Goal: Navigation & Orientation: Find specific page/section

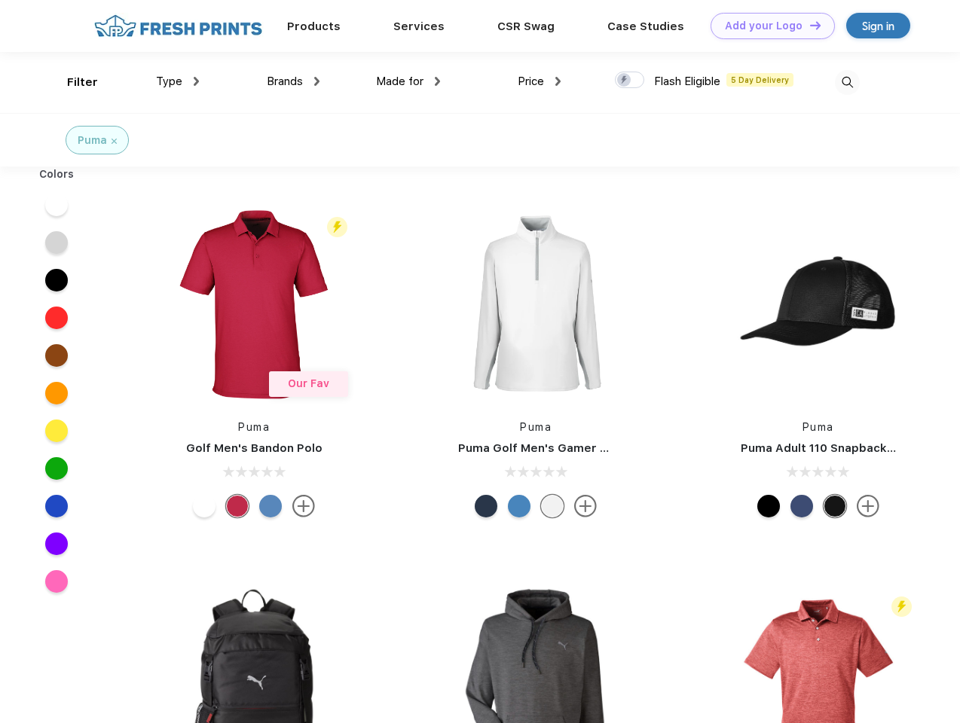
click at [767, 26] on link "Add your Logo Design Tool" at bounding box center [773, 26] width 124 height 26
click at [0, 0] on div "Design Tool" at bounding box center [0, 0] width 0 height 0
click at [809, 25] on link "Add your Logo Design Tool" at bounding box center [773, 26] width 124 height 26
click at [72, 82] on div "Filter" at bounding box center [82, 82] width 31 height 17
click at [178, 81] on span "Type" at bounding box center [169, 82] width 26 height 14
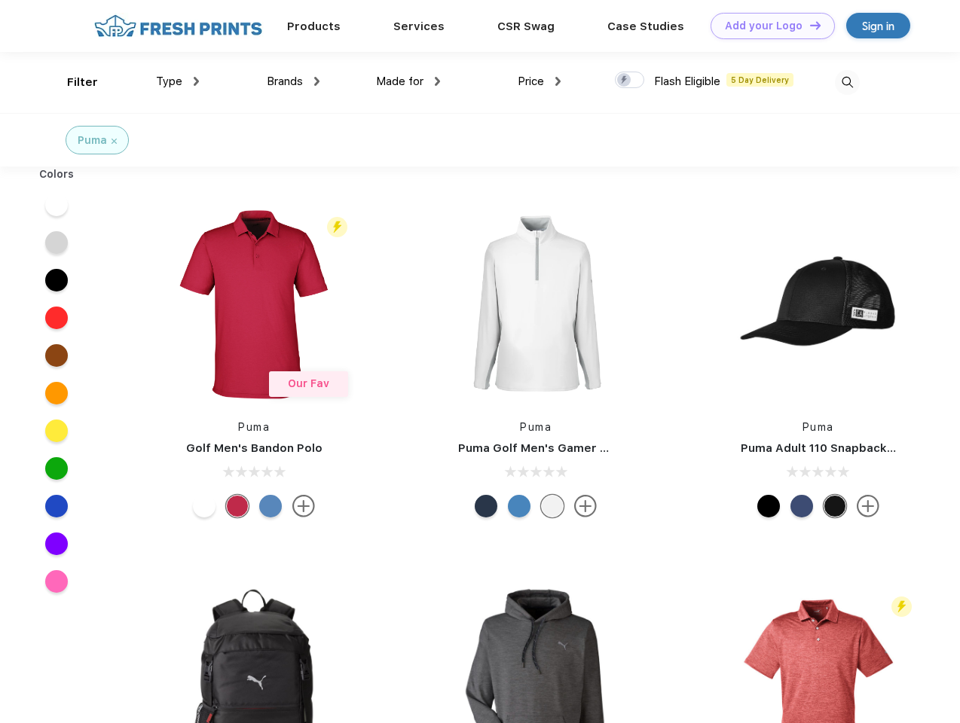
click at [293, 81] on span "Brands" at bounding box center [285, 82] width 36 height 14
click at [408, 81] on span "Made for" at bounding box center [399, 82] width 47 height 14
click at [540, 81] on span "Price" at bounding box center [531, 82] width 26 height 14
click at [630, 81] on div at bounding box center [629, 80] width 29 height 17
click at [625, 81] on input "checkbox" at bounding box center [620, 76] width 10 height 10
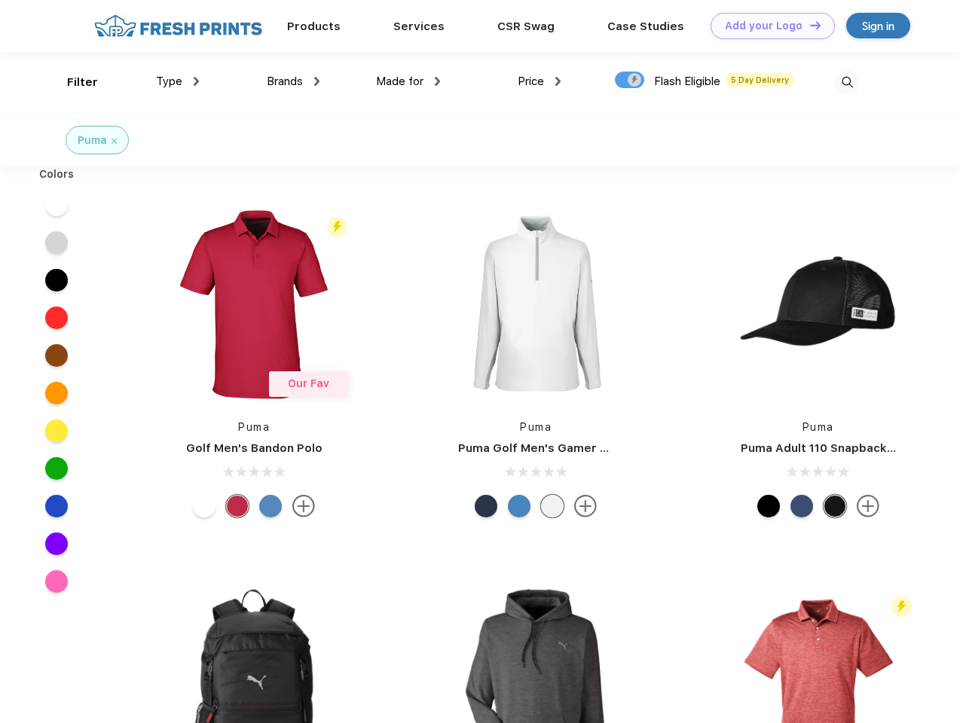
click at [847, 82] on img at bounding box center [847, 82] width 25 height 25
